Goal: Check status: Check status

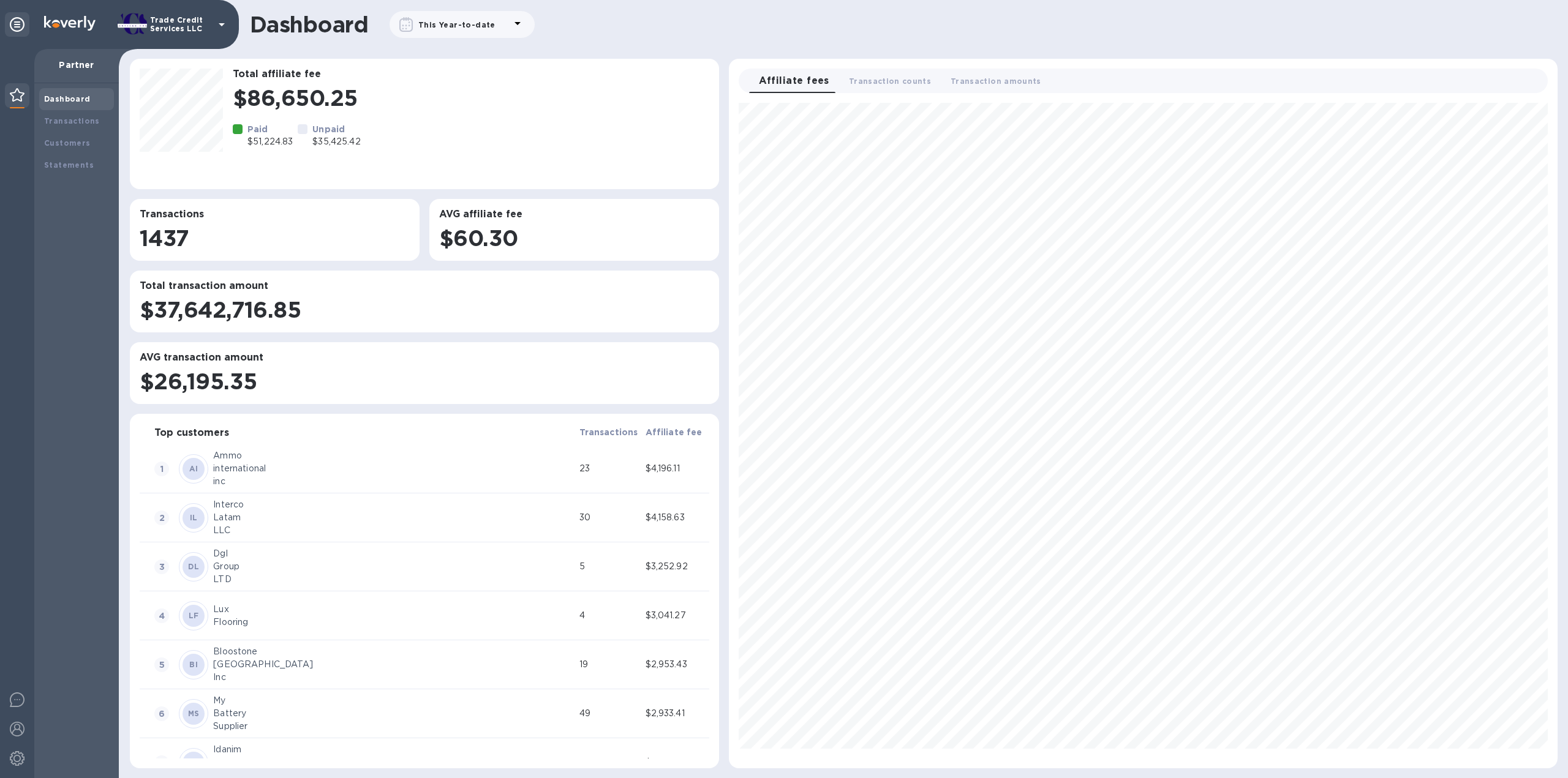
scroll to position [655, 818]
click at [82, 117] on b "Transactions" at bounding box center [71, 121] width 56 height 9
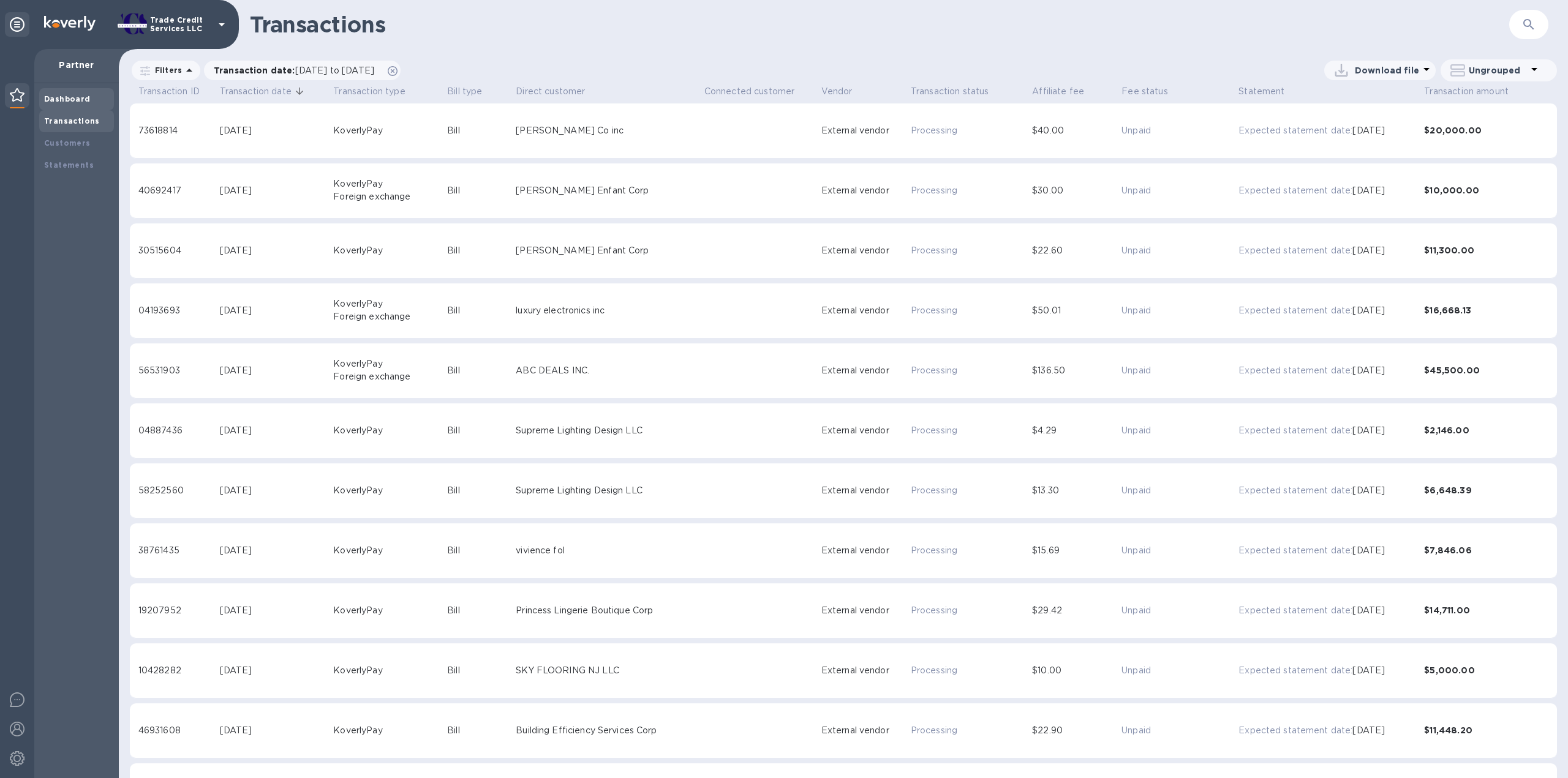
click at [76, 99] on b "Dashboard" at bounding box center [67, 99] width 46 height 9
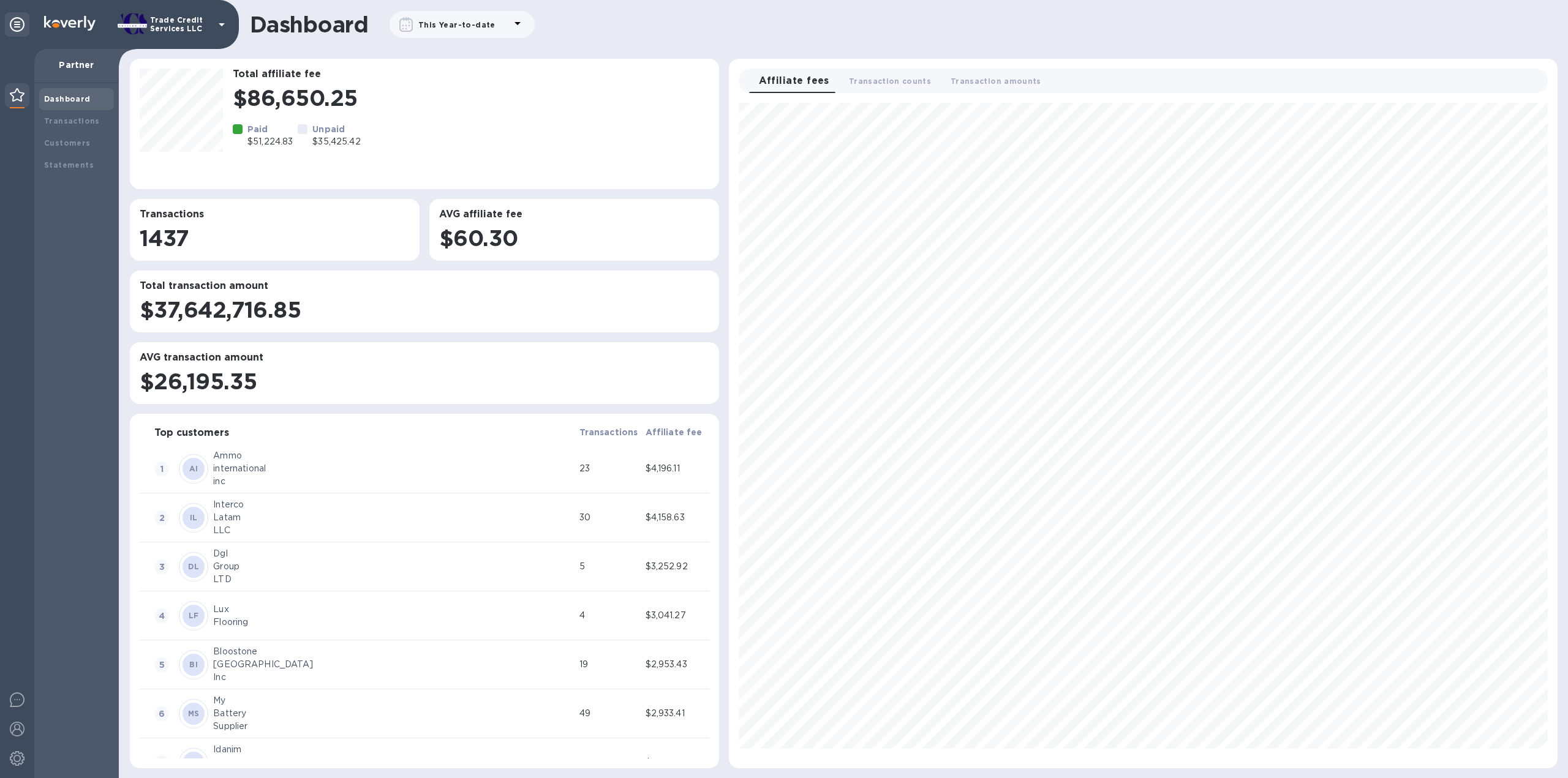
scroll to position [655, 818]
click at [57, 127] on div "Transactions" at bounding box center [76, 121] width 75 height 22
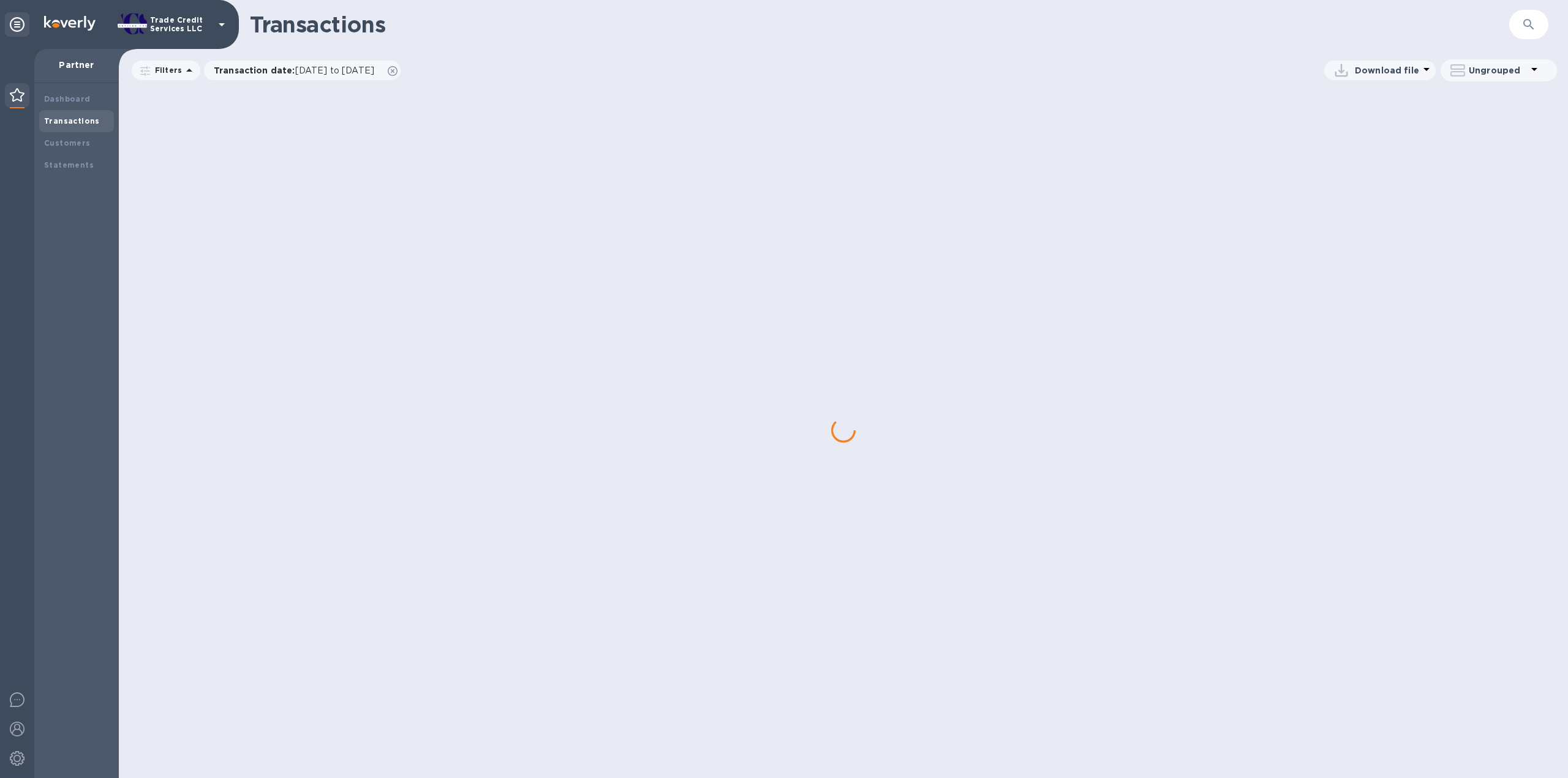
click at [75, 86] on div "Dashboard Transactions Customers Statements" at bounding box center [76, 430] width 84 height 695
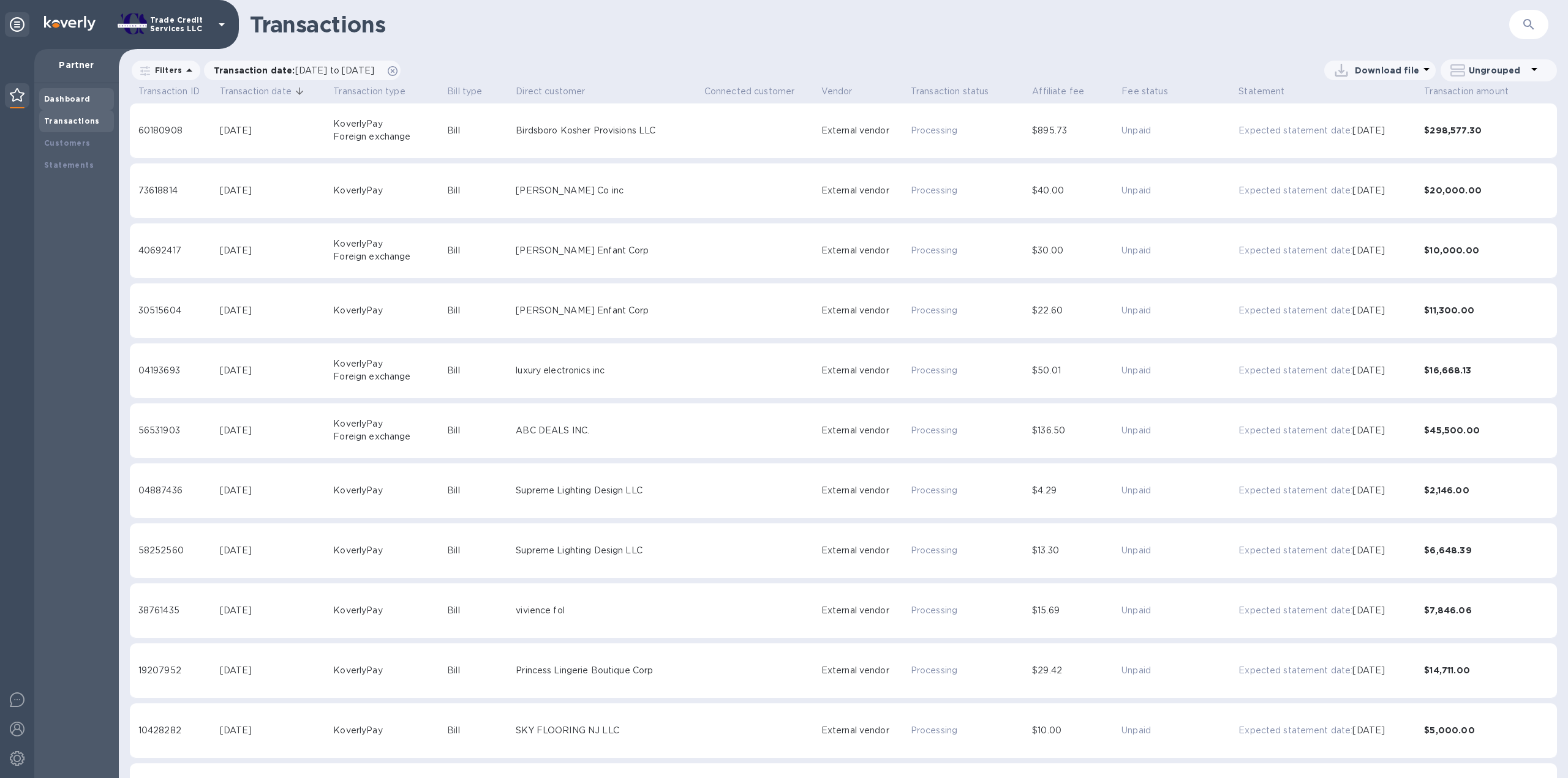
click at [79, 102] on b "Dashboard" at bounding box center [67, 99] width 46 height 9
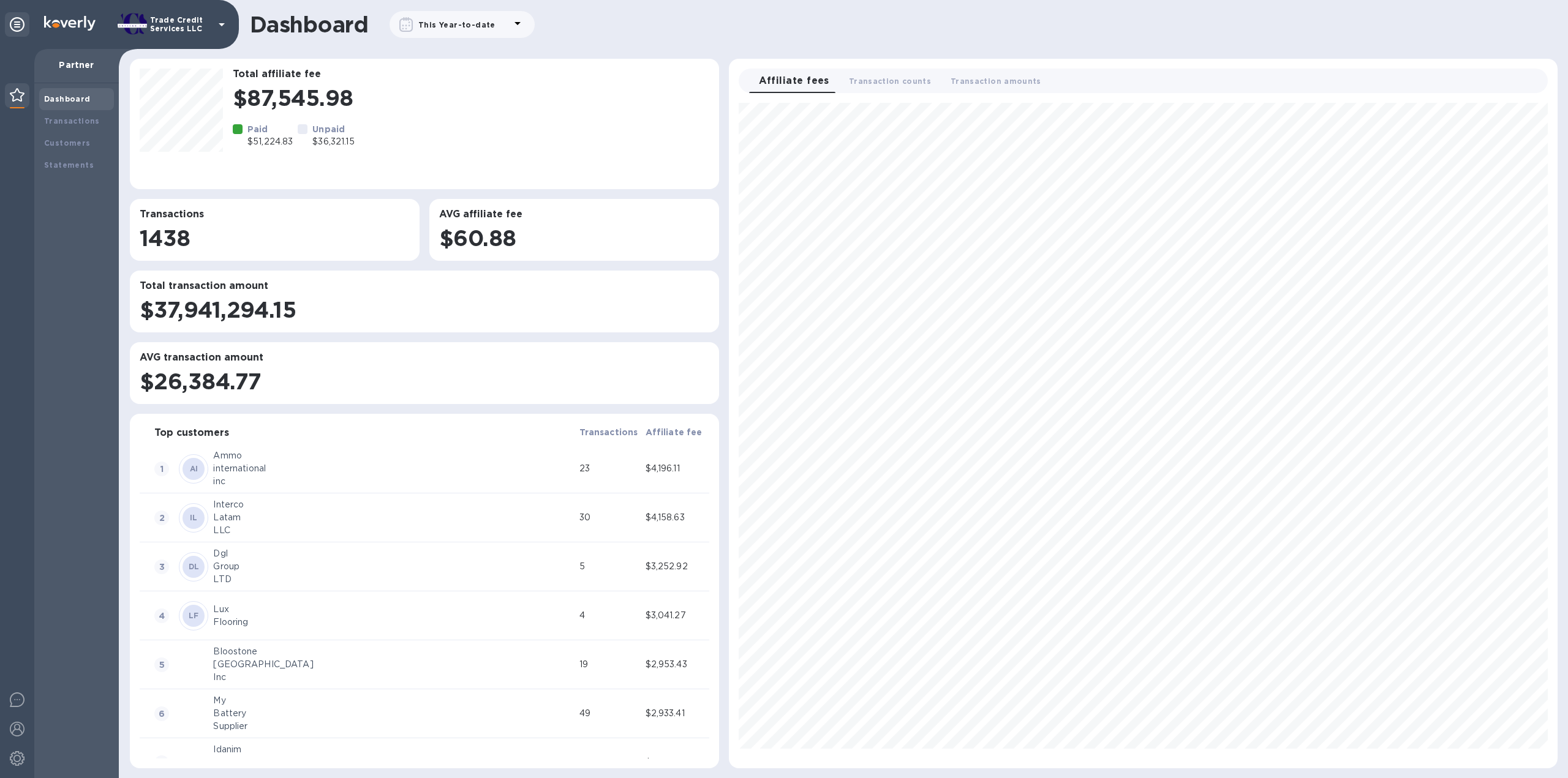
scroll to position [655, 818]
click at [82, 119] on b "Transactions" at bounding box center [71, 121] width 56 height 9
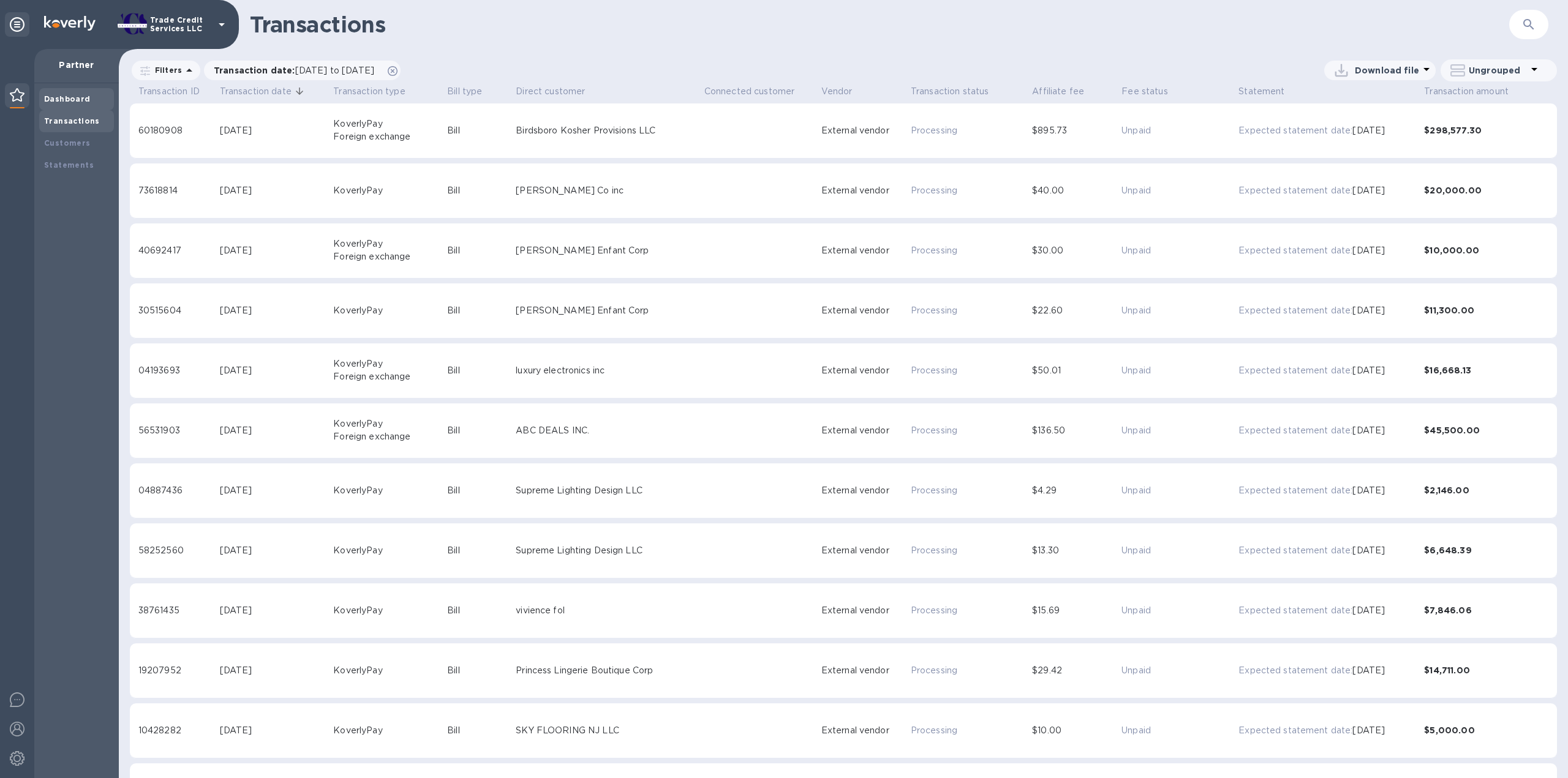
click at [78, 104] on div "Dashboard" at bounding box center [76, 99] width 65 height 12
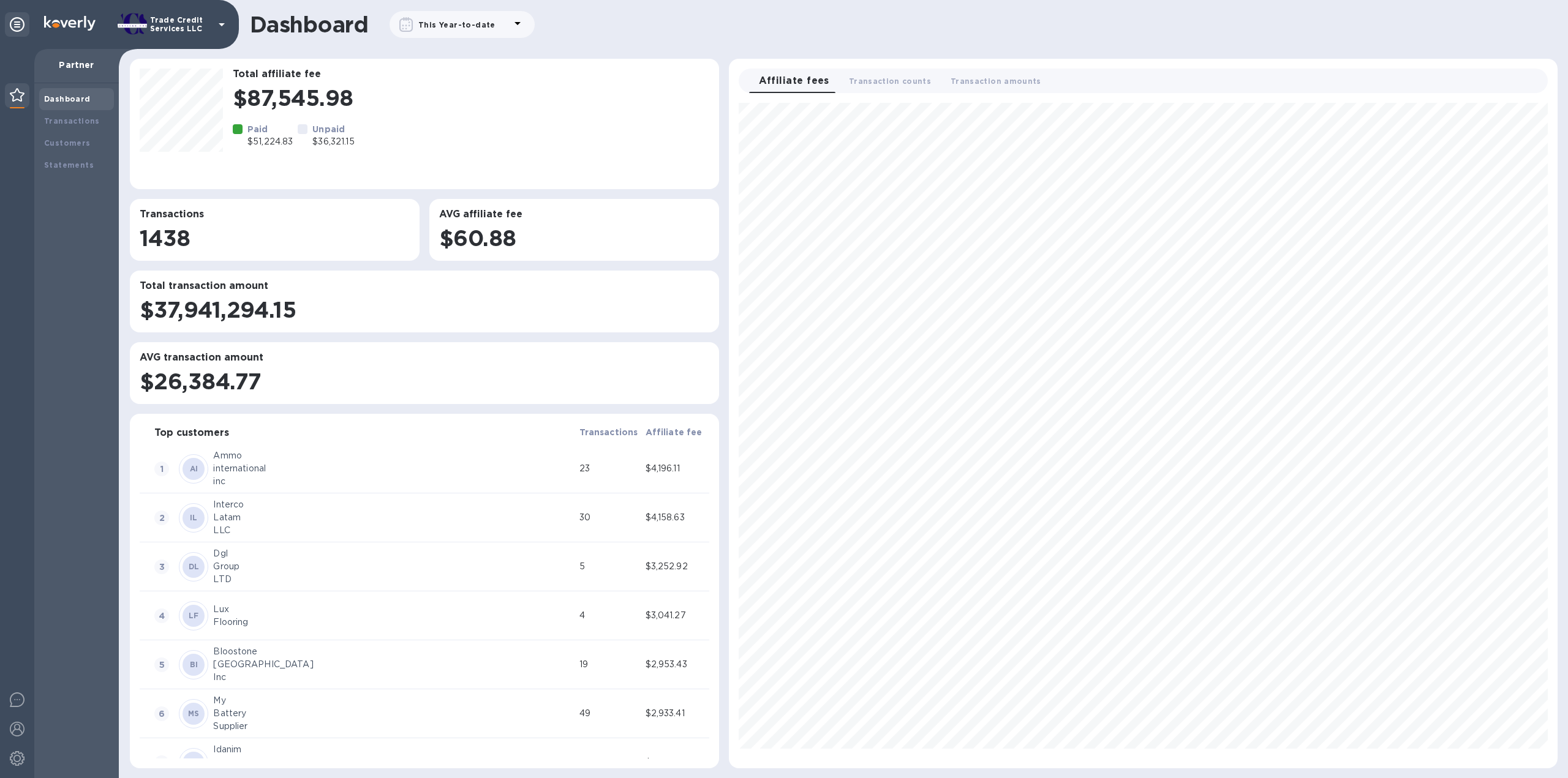
scroll to position [655, 818]
click at [64, 121] on b "Transactions" at bounding box center [71, 121] width 56 height 9
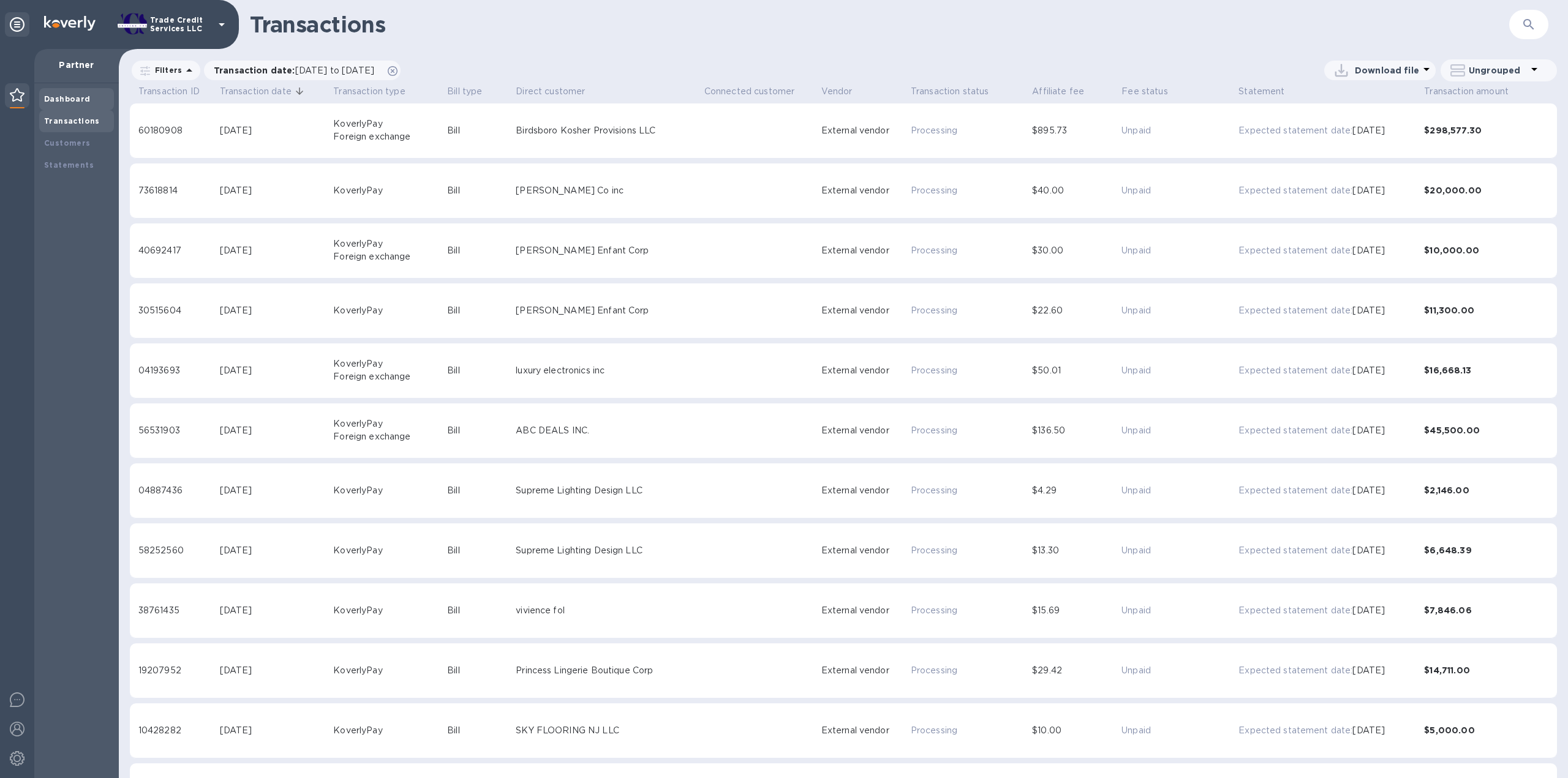
click at [68, 95] on b "Dashboard" at bounding box center [67, 99] width 46 height 9
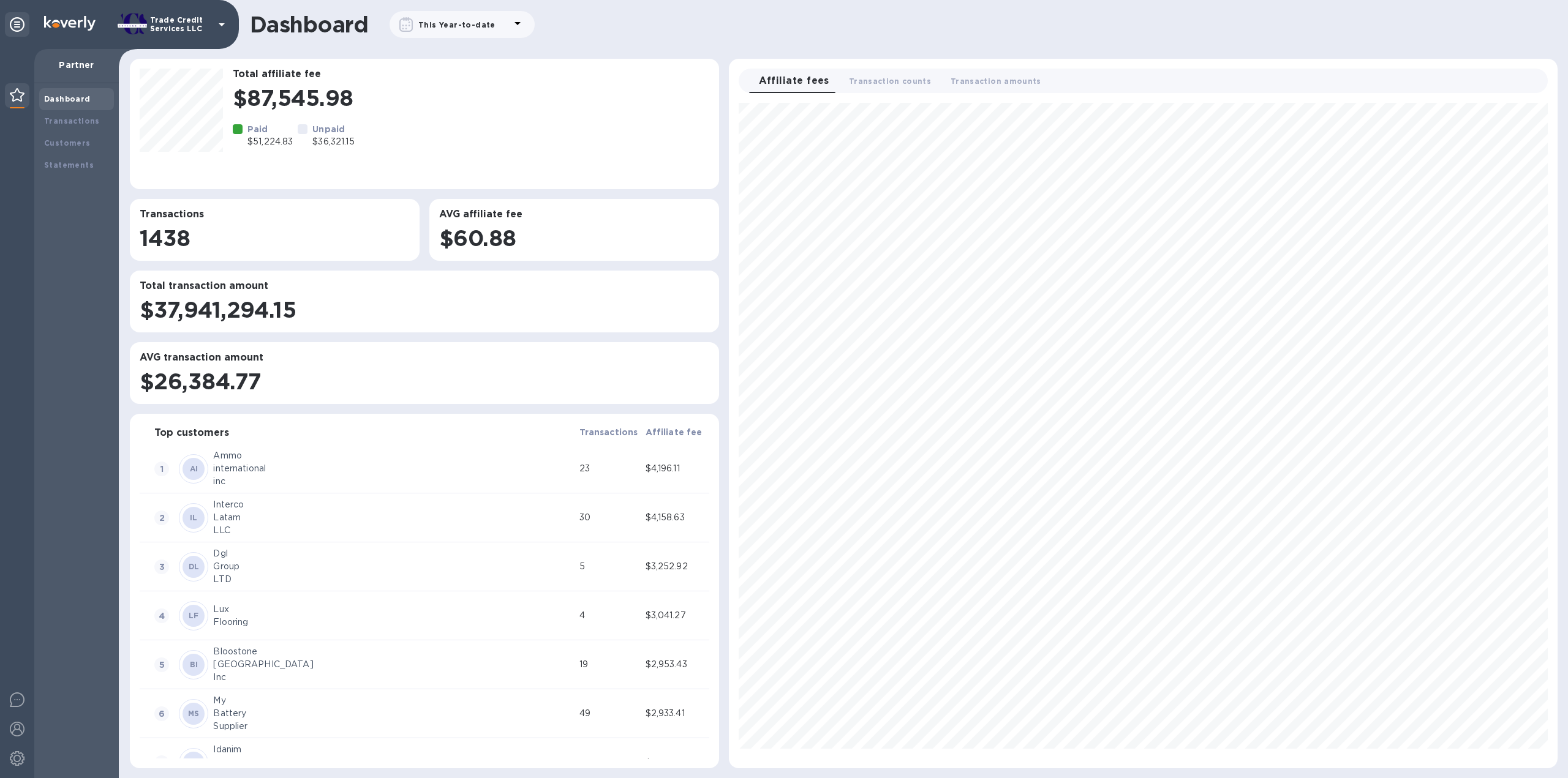
scroll to position [655, 818]
click at [403, 11] on div "This Year-to-date" at bounding box center [462, 24] width 145 height 27
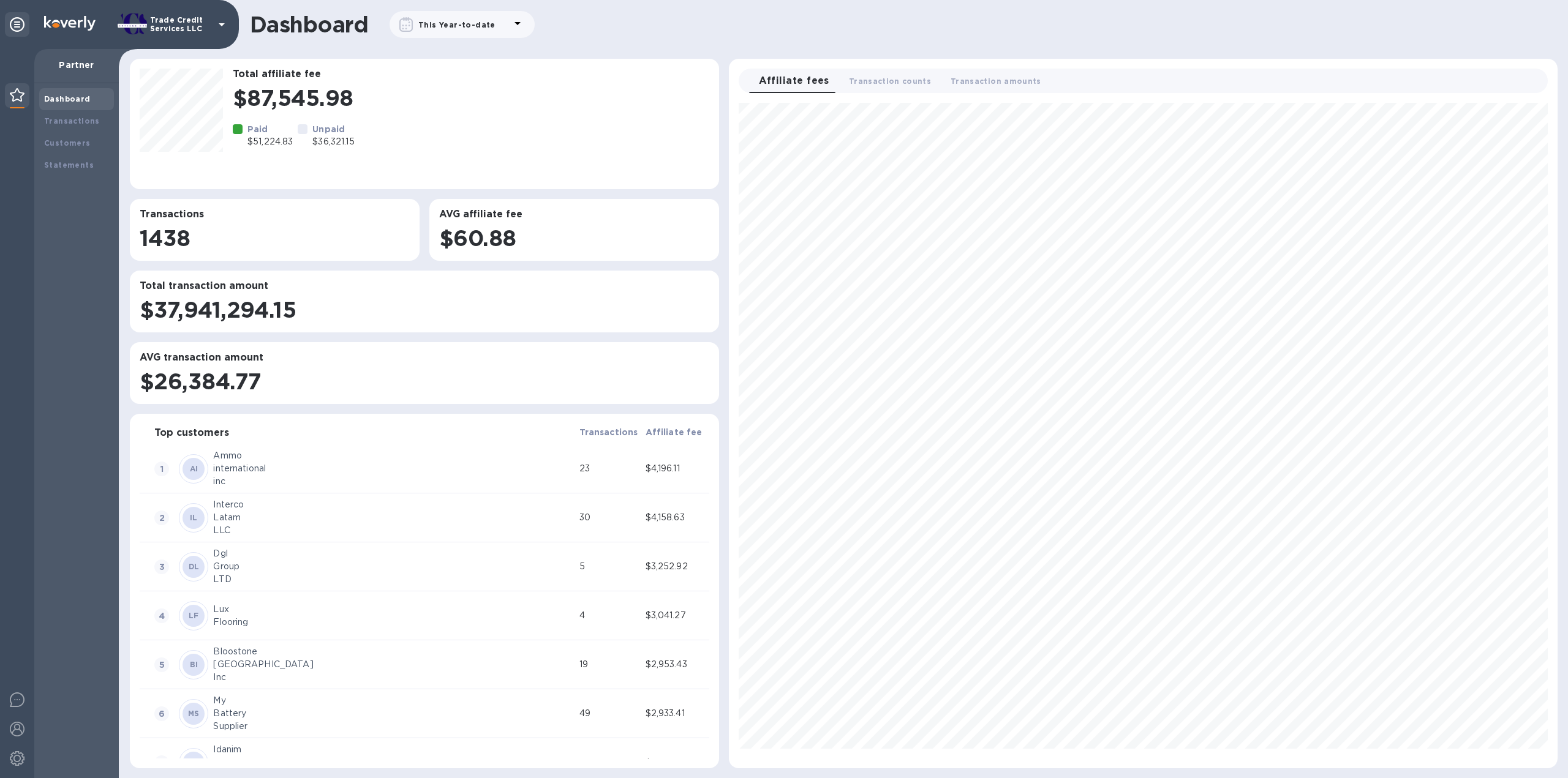
click at [460, 27] on b "This Year-to-date" at bounding box center [457, 25] width 77 height 9
click at [590, 88] on icon at bounding box center [591, 85] width 15 height 15
click at [546, 205] on p "This Month" at bounding box center [482, 204] width 193 height 13
type input "09/01/2025"
type input "09/30/2025"
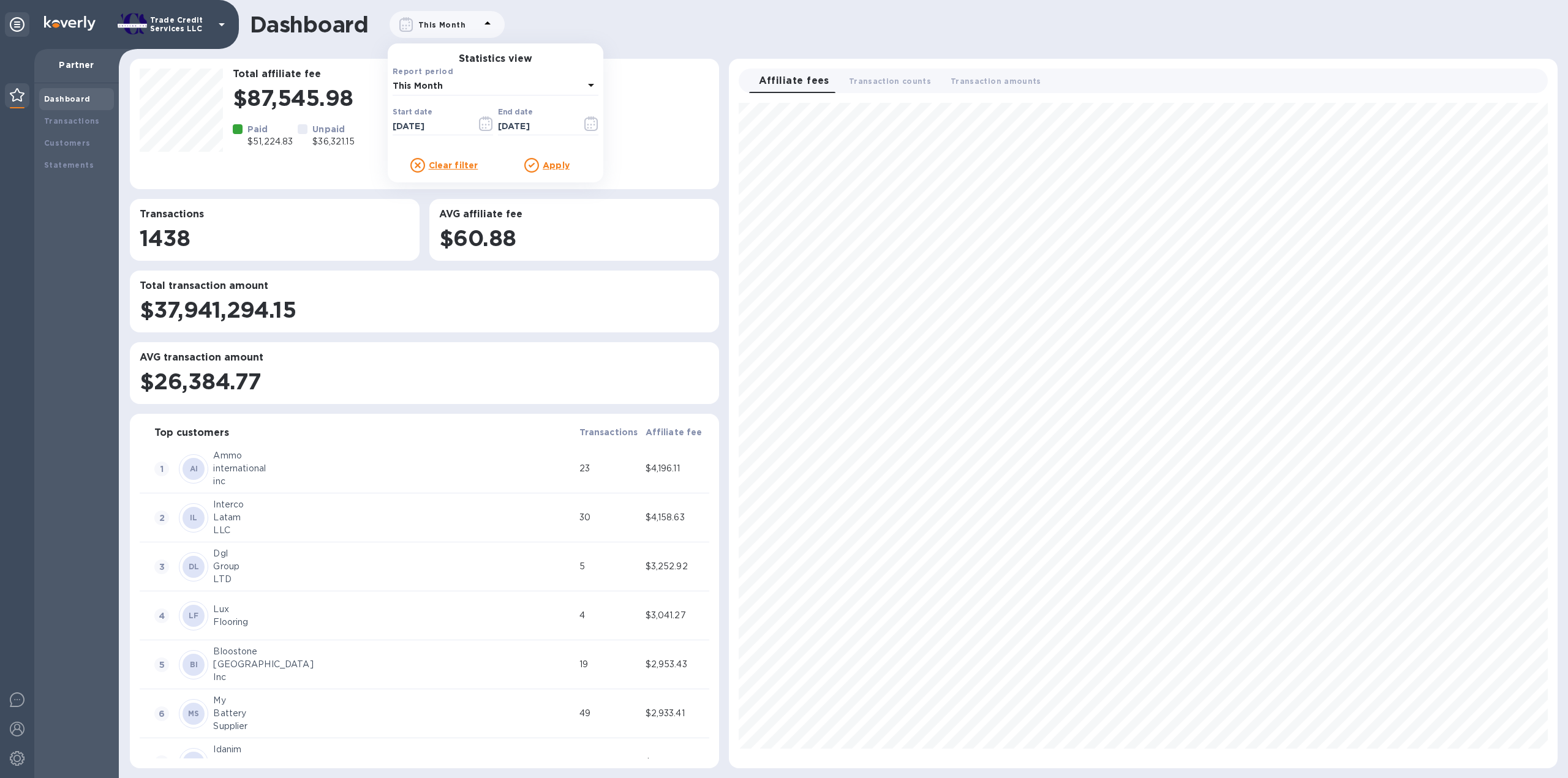
click at [562, 163] on u "Apply" at bounding box center [556, 165] width 27 height 9
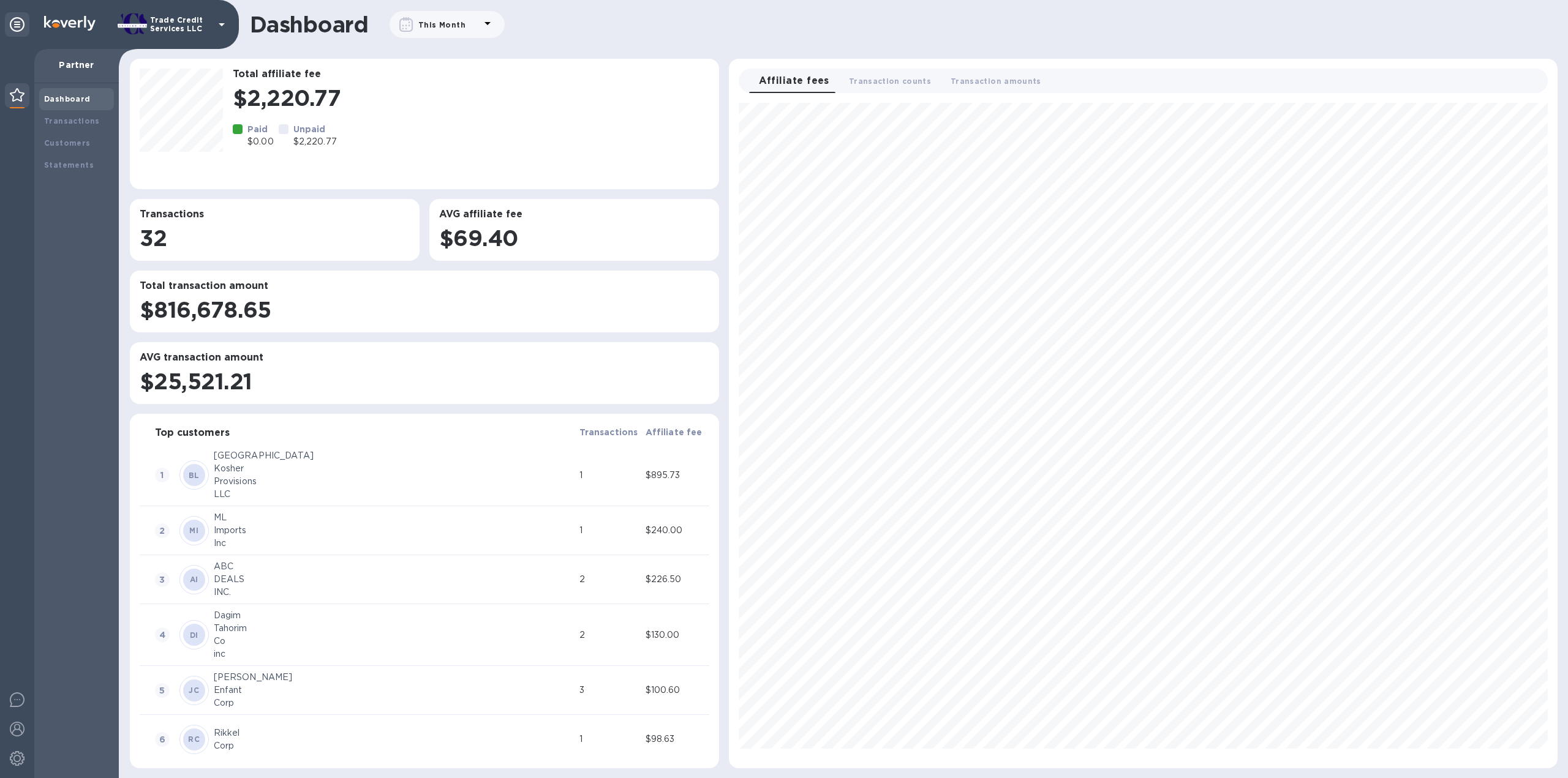
click at [77, 100] on b "Dashboard" at bounding box center [67, 99] width 46 height 9
click at [81, 95] on b "Dashboard" at bounding box center [67, 99] width 46 height 9
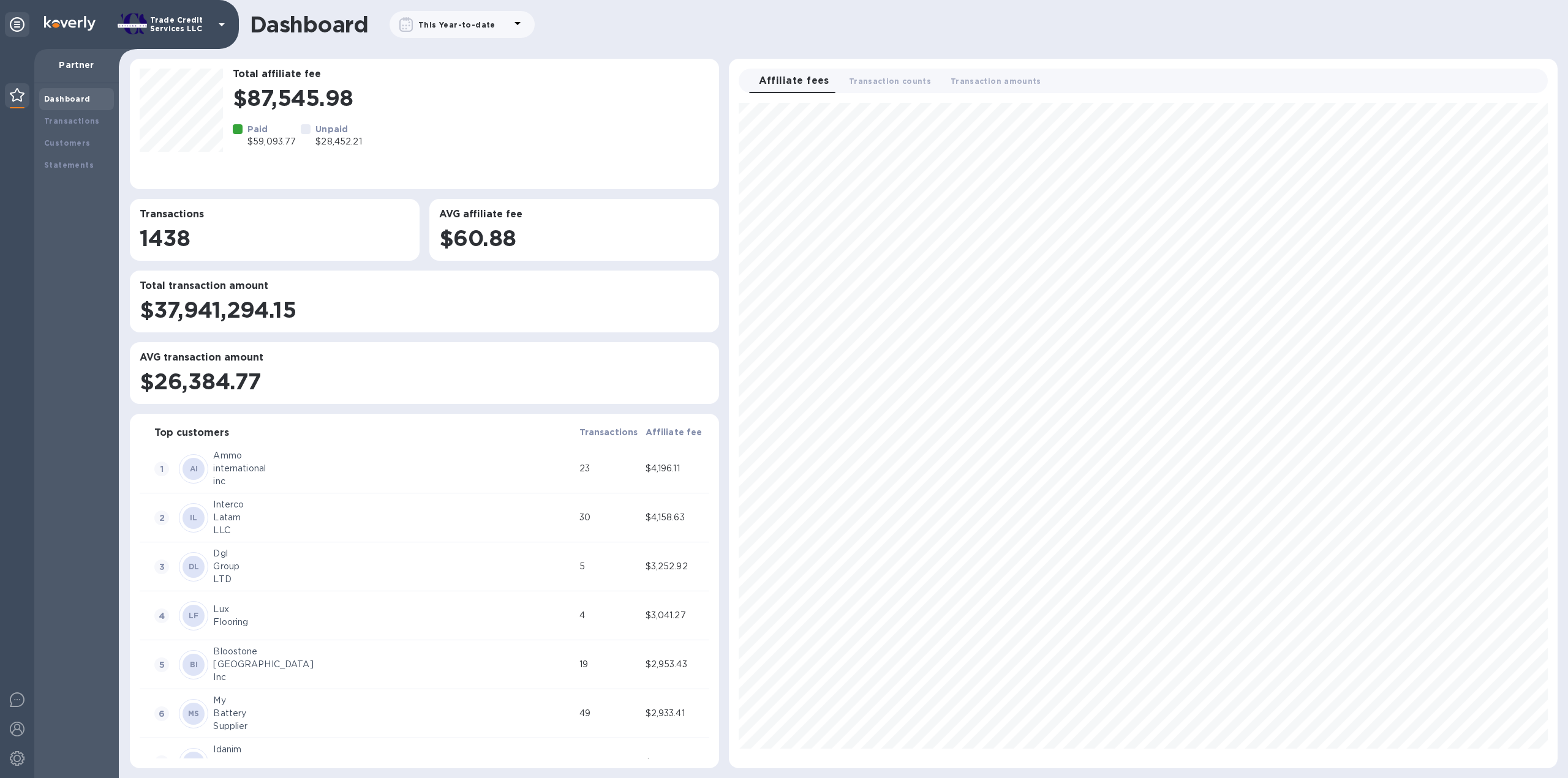
scroll to position [655, 818]
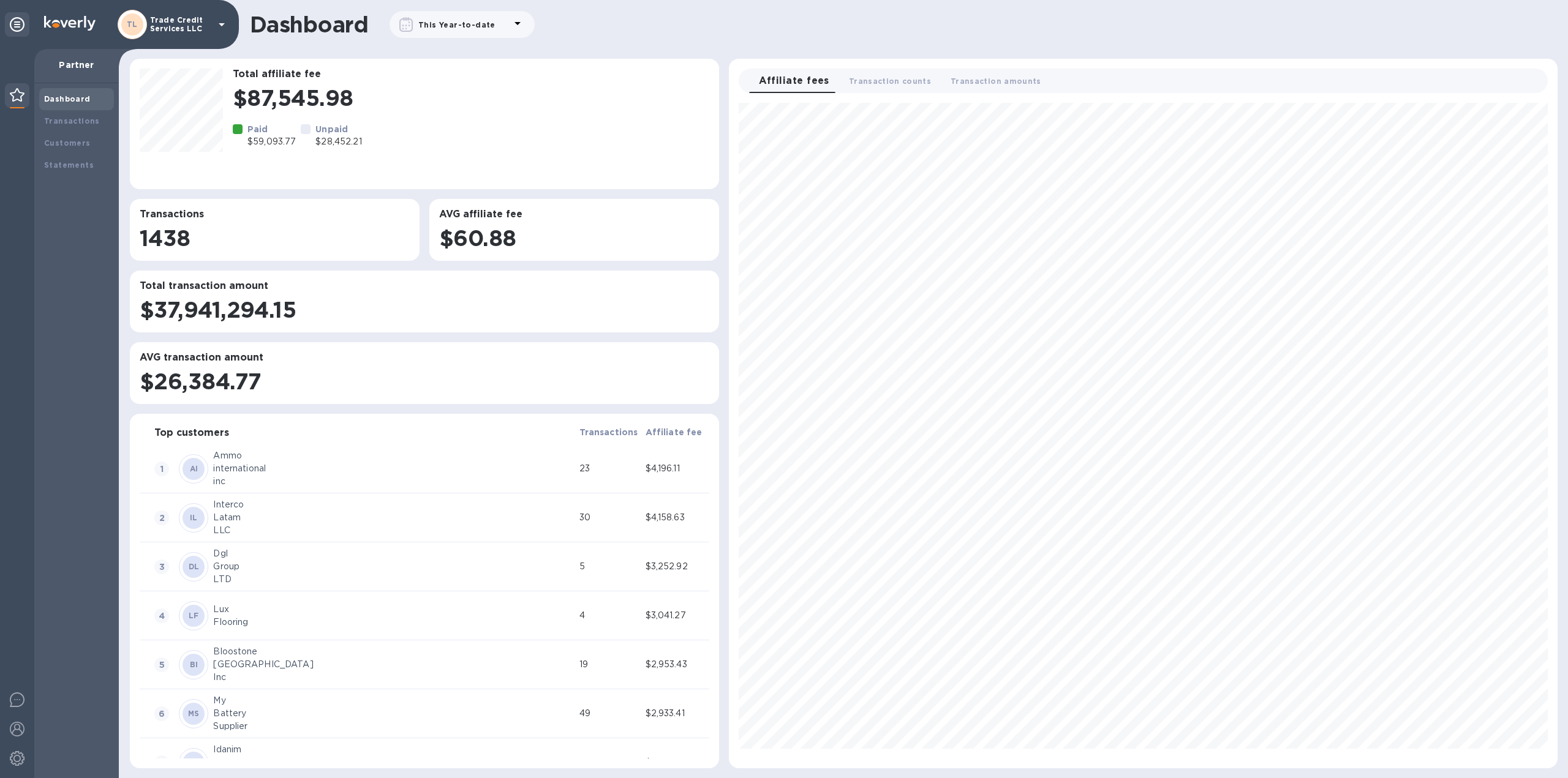
scroll to position [655, 818]
click at [466, 18] on div "This Year-to-date" at bounding box center [457, 25] width 82 height 18
click at [594, 88] on icon at bounding box center [591, 85] width 15 height 15
click at [348, 70] on h3 "Total affiliate fee" at bounding box center [471, 75] width 477 height 12
click at [463, 28] on div "This Year-to-date" at bounding box center [457, 25] width 82 height 18
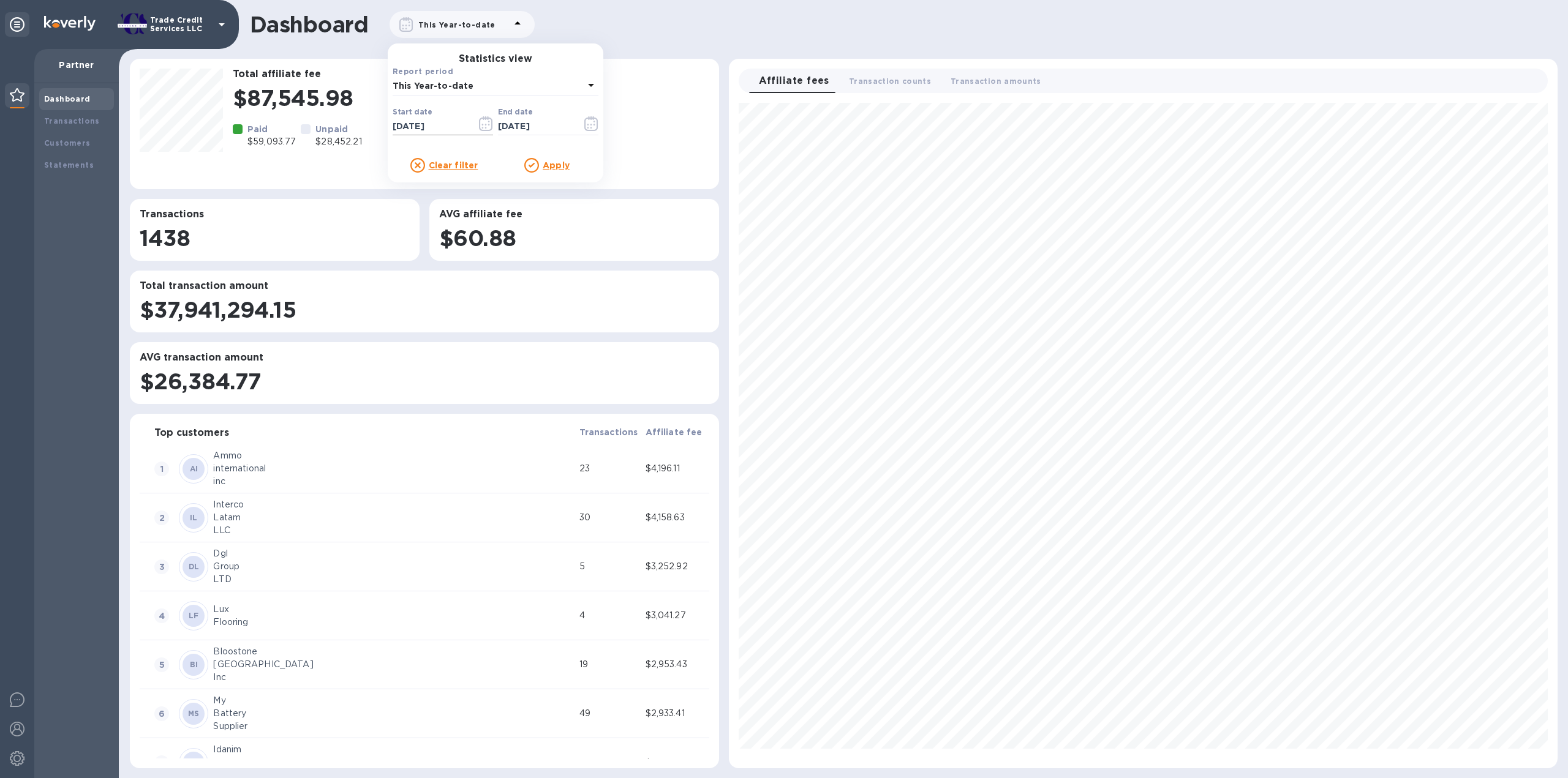
click at [490, 129] on icon "button" at bounding box center [486, 124] width 14 height 15
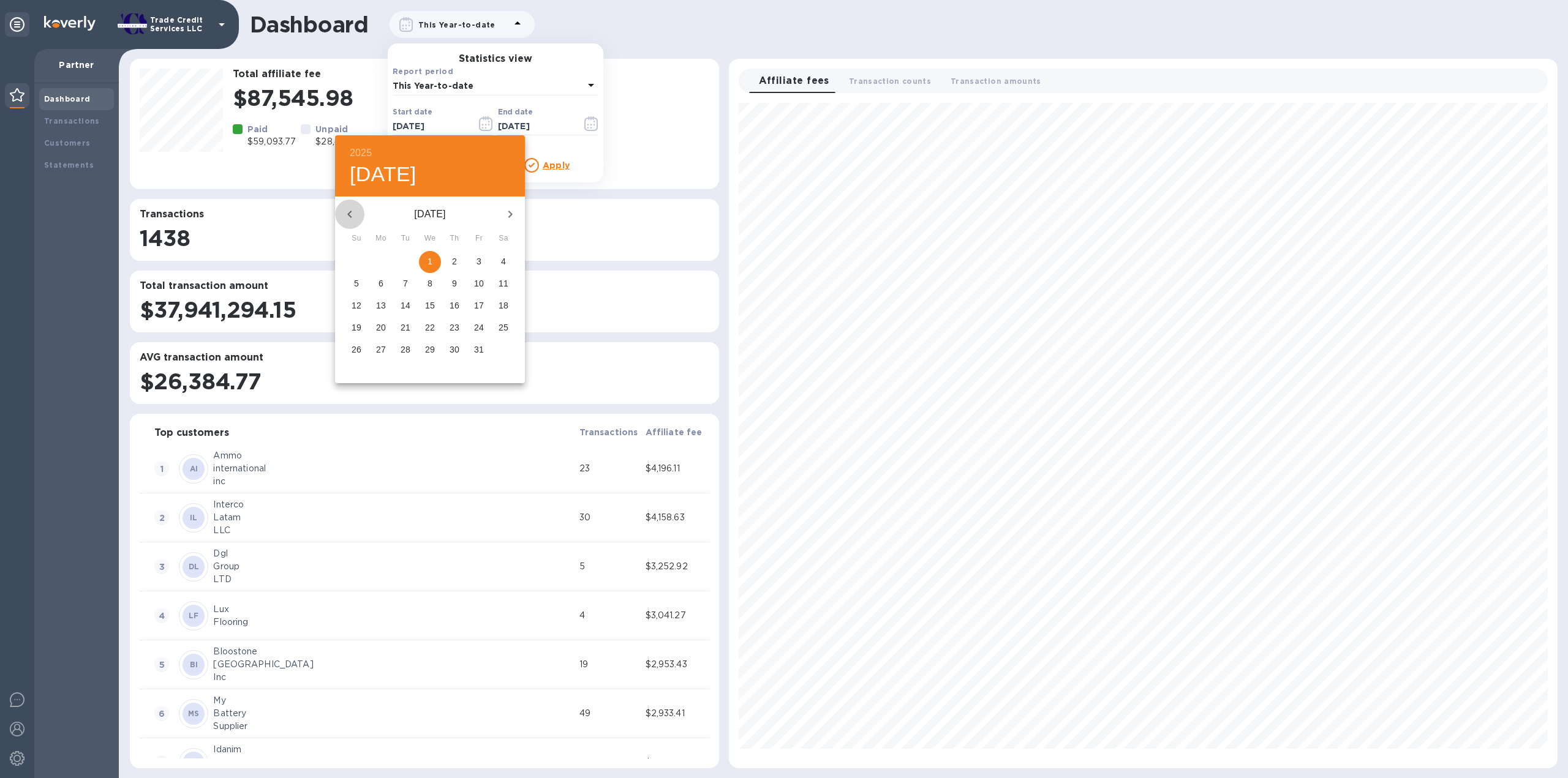
click at [354, 222] on button "button" at bounding box center [349, 214] width 29 height 29
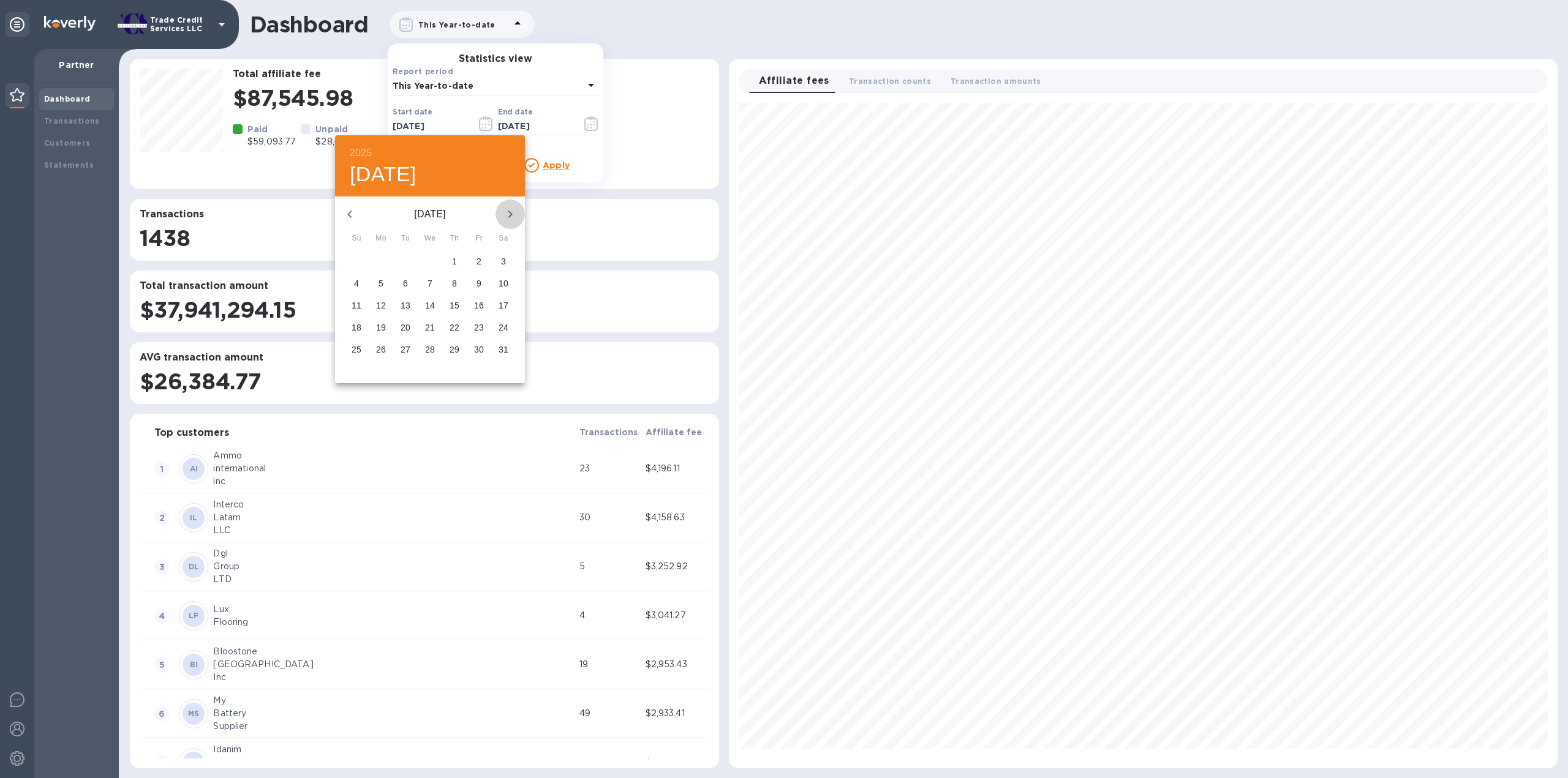
click at [511, 223] on button "button" at bounding box center [510, 214] width 29 height 29
drag, startPoint x: 408, startPoint y: 268, endPoint x: 489, endPoint y: 193, distance: 110.4
click at [409, 266] on span "1" at bounding box center [405, 261] width 22 height 12
type input "10/01/2024"
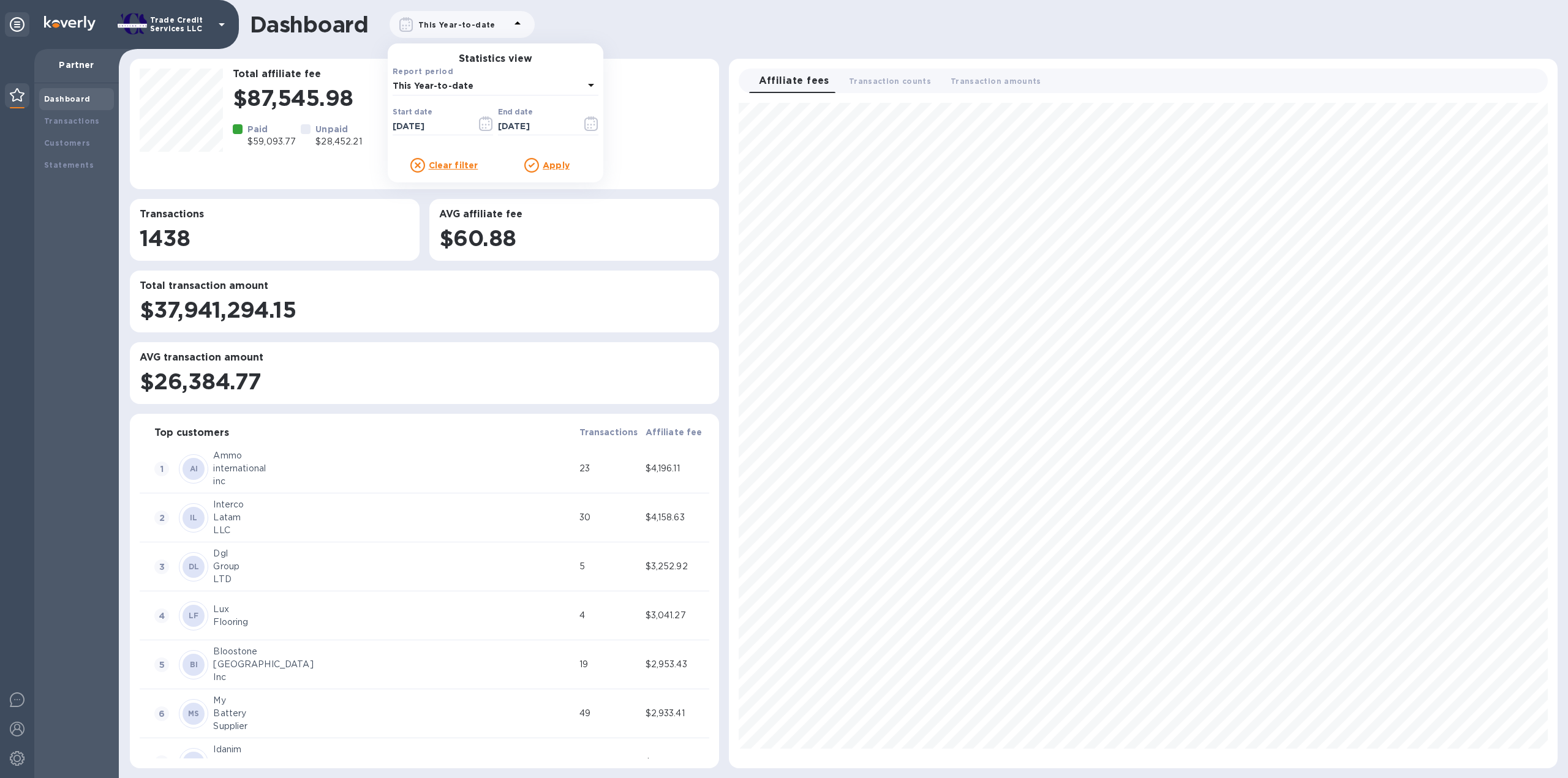
click at [549, 159] on div "Apply" at bounding box center [547, 165] width 103 height 15
click at [552, 164] on u "Apply" at bounding box center [556, 165] width 27 height 9
